Goal: Navigation & Orientation: Find specific page/section

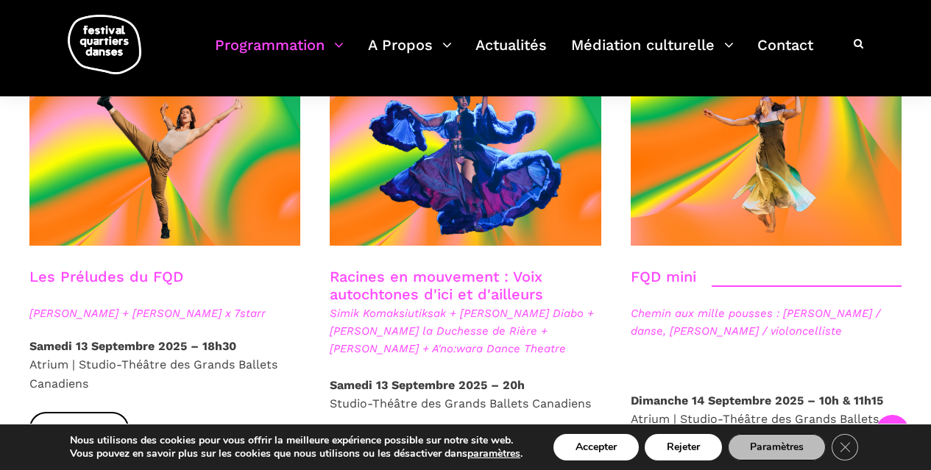
scroll to position [2503, 0]
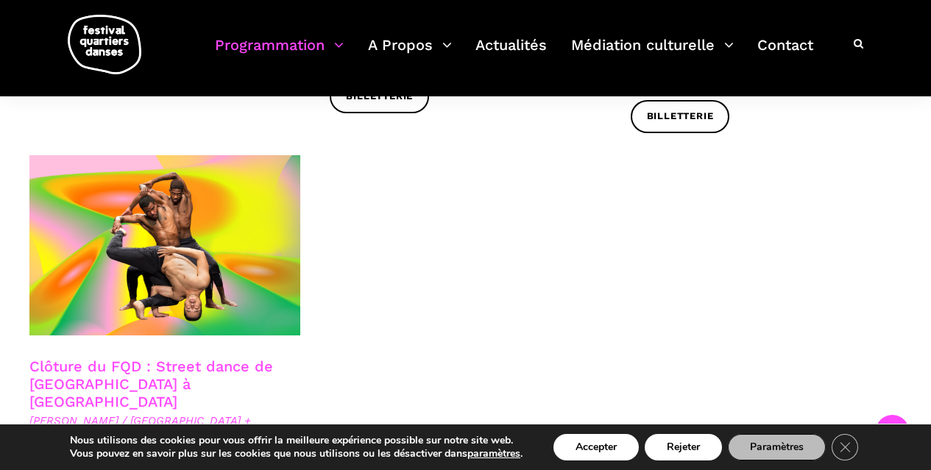
click at [619, 449] on button "Accepter" at bounding box center [596, 447] width 85 height 26
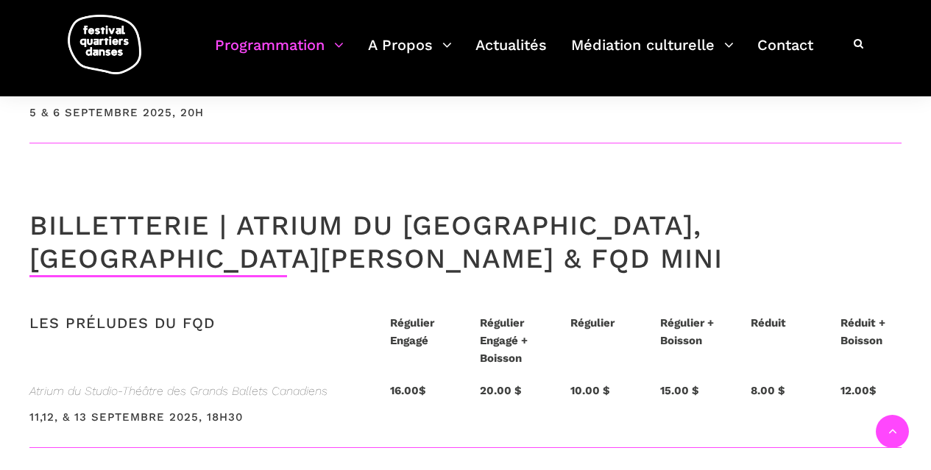
scroll to position [3312, 0]
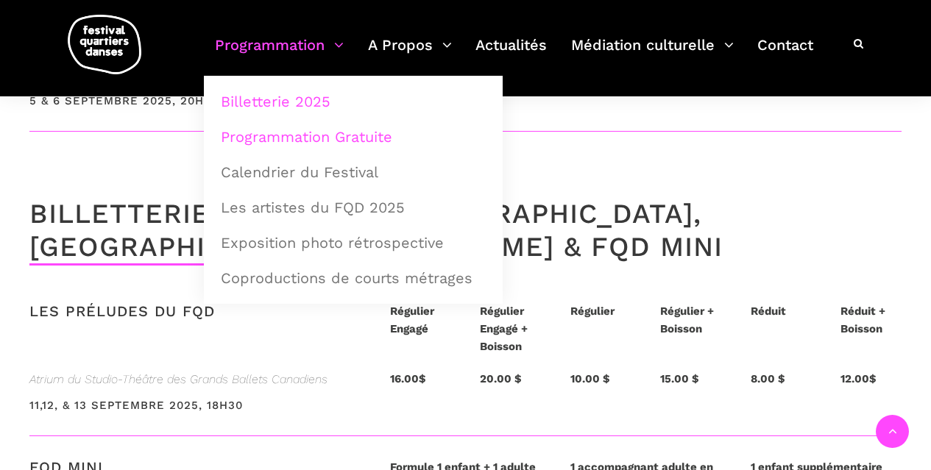
click at [334, 132] on link "Programmation Gratuite" at bounding box center [353, 137] width 283 height 34
